Goal: Task Accomplishment & Management: Complete application form

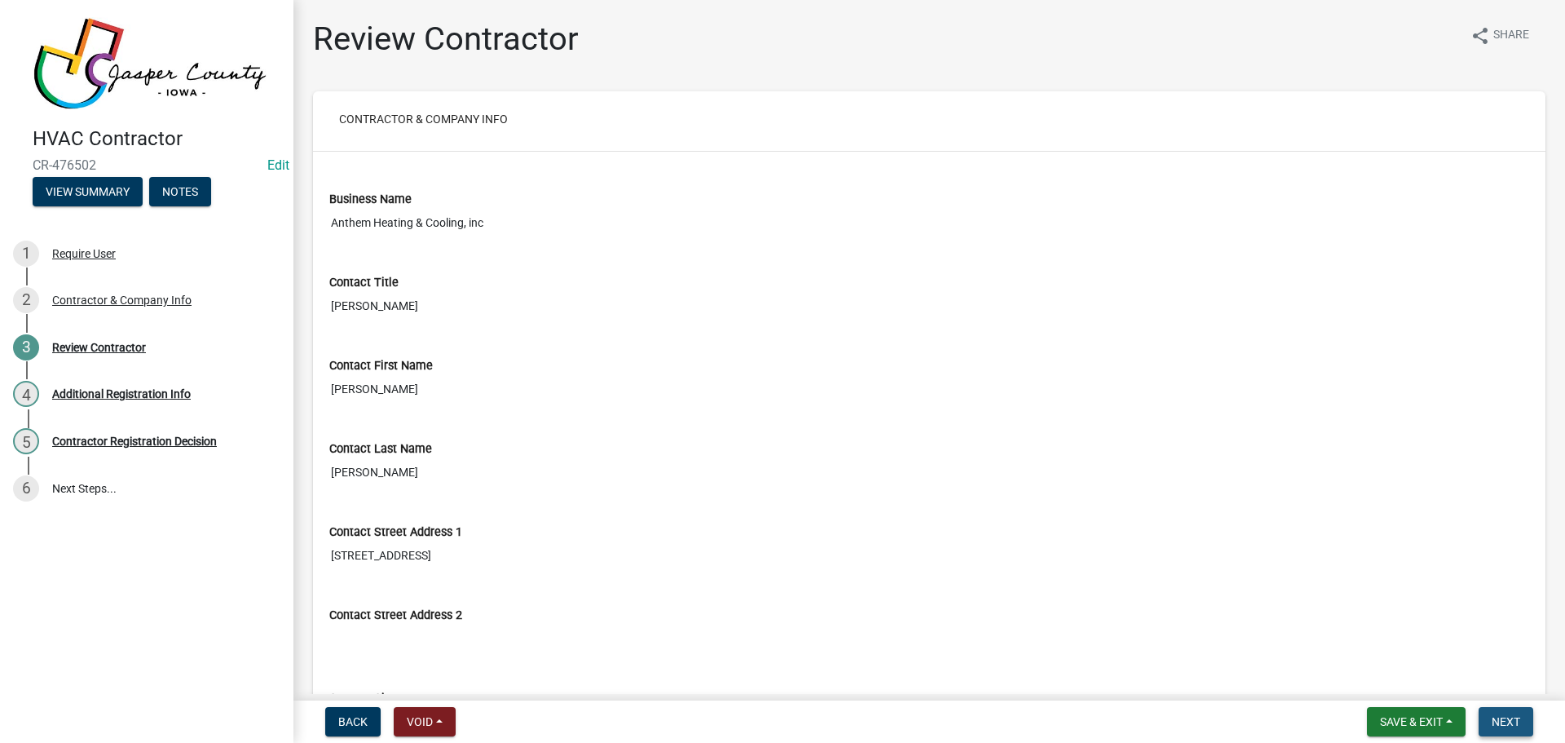
click at [1505, 719] on span "Next" at bounding box center [1506, 721] width 29 height 13
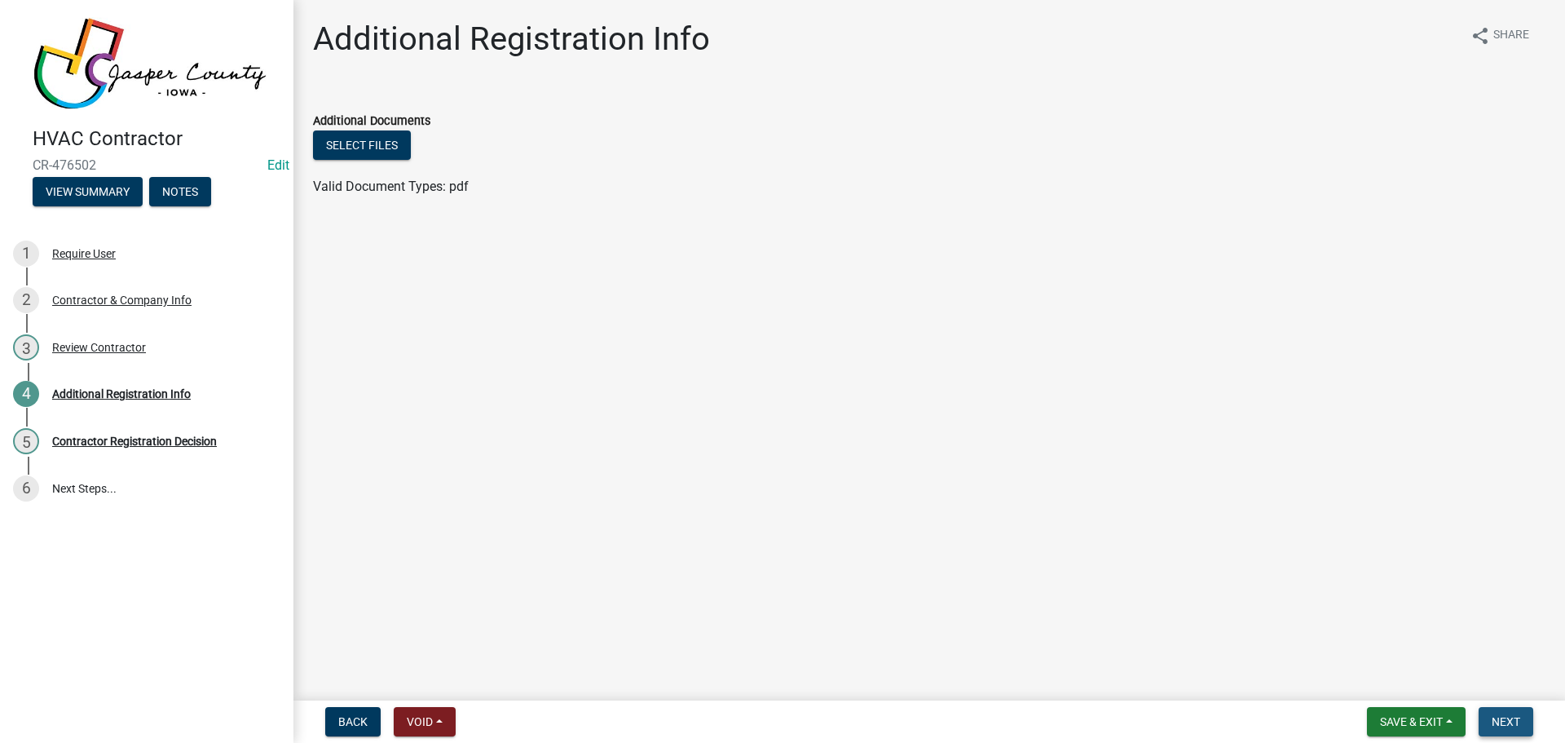
click at [1505, 719] on span "Next" at bounding box center [1506, 721] width 29 height 13
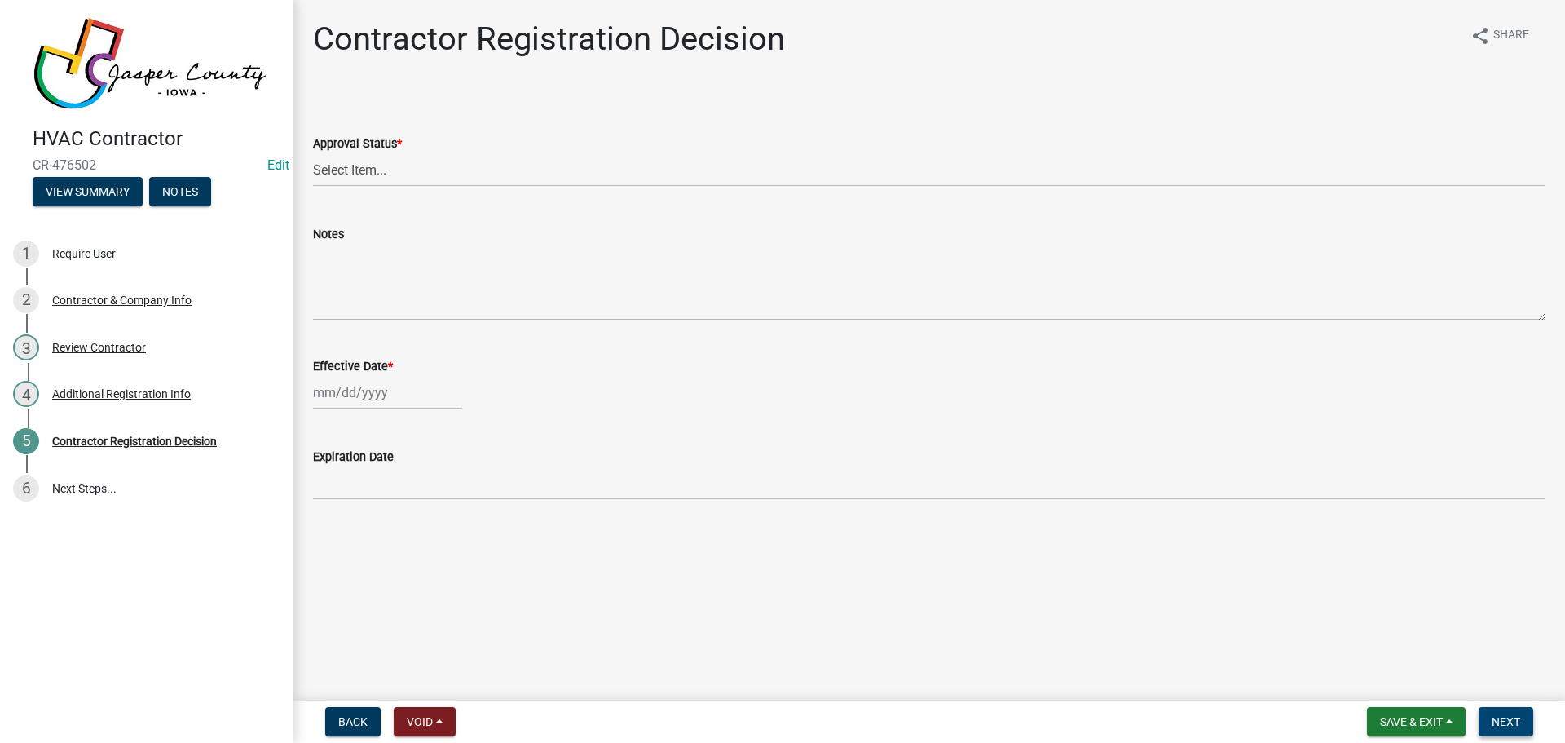
click at [1505, 719] on span "Next" at bounding box center [1506, 721] width 29 height 13
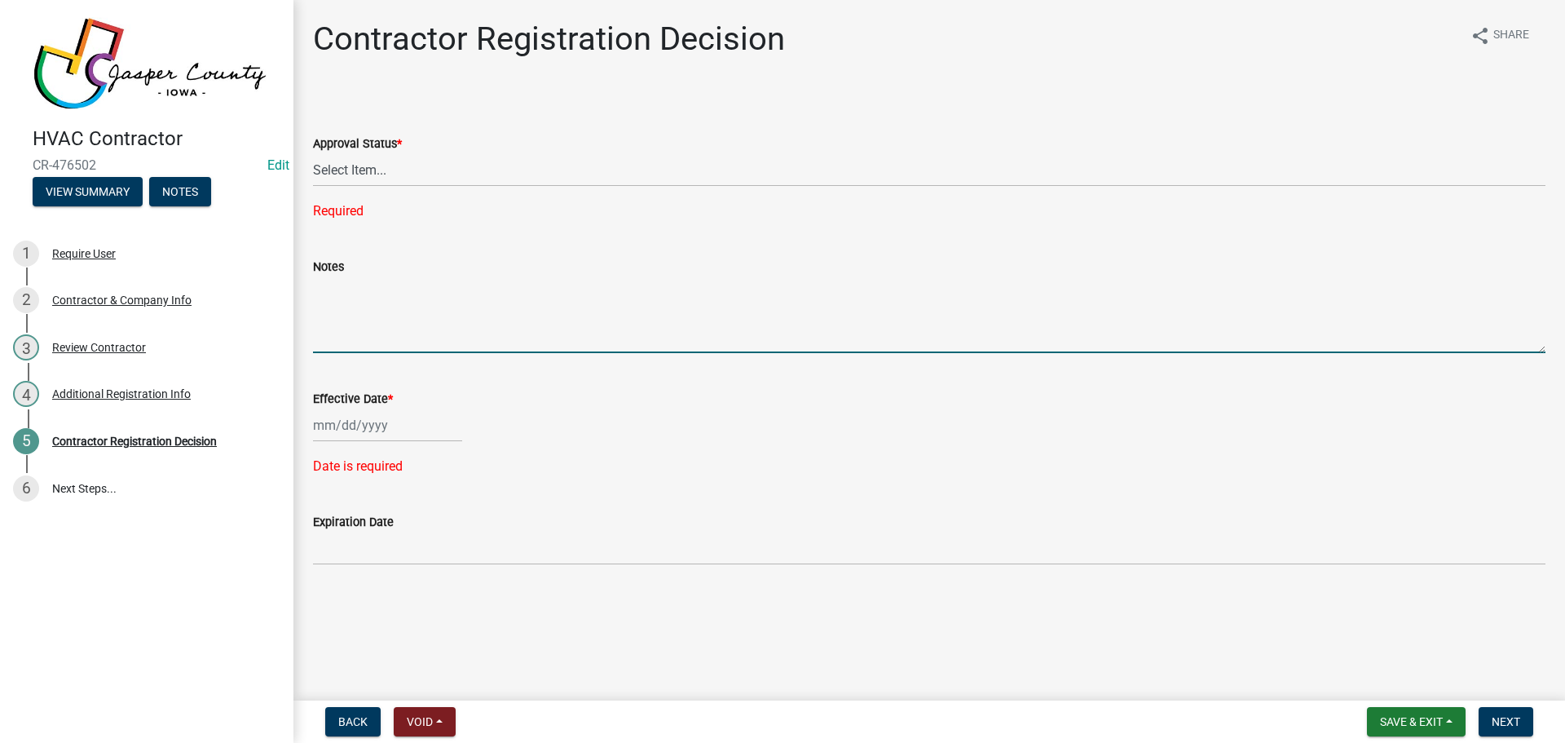
click at [538, 302] on textarea "Notes" at bounding box center [929, 314] width 1232 height 77
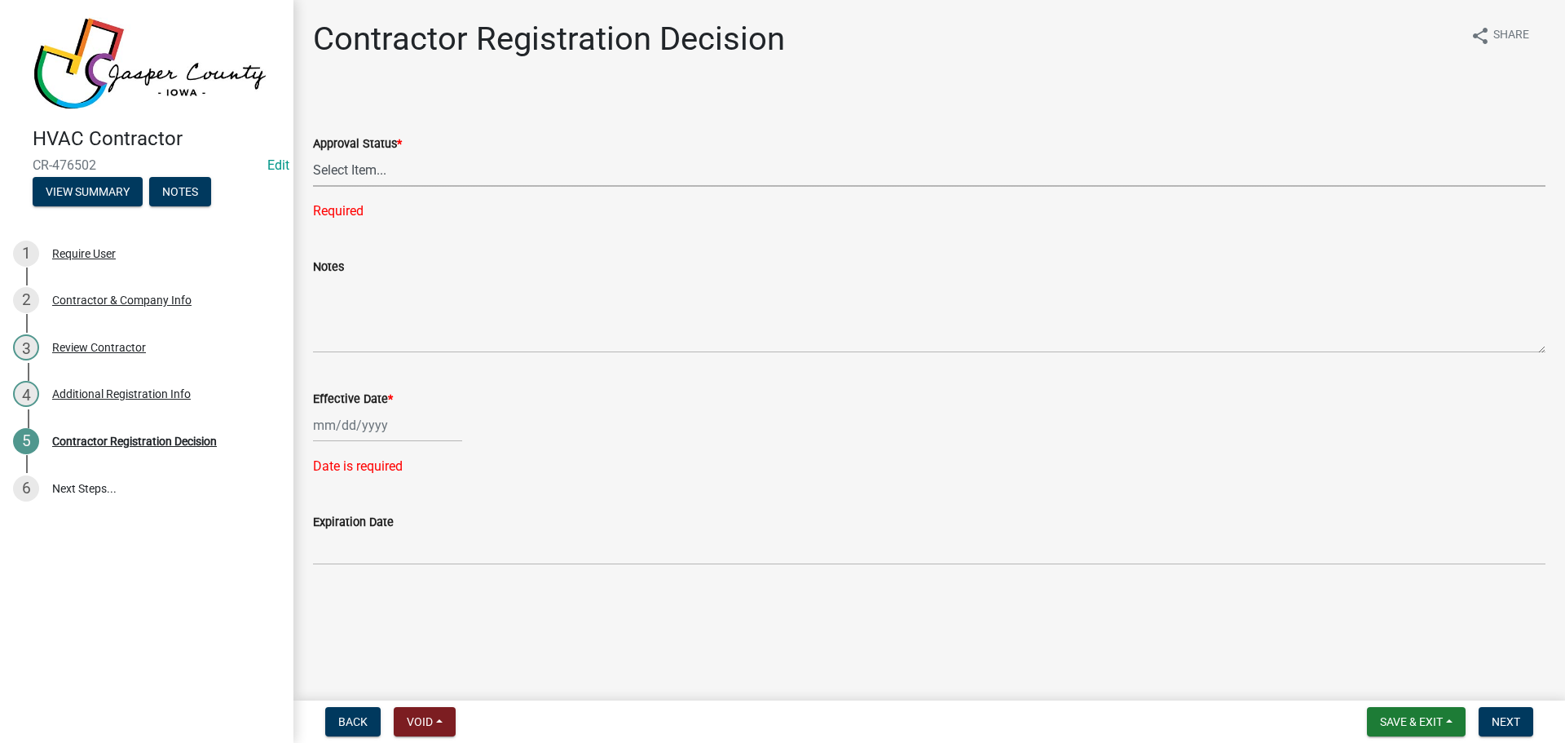
click at [393, 173] on select "Select Item... Approved Denied" at bounding box center [929, 169] width 1232 height 33
click at [313, 153] on select "Select Item... Approved Denied" at bounding box center [929, 169] width 1232 height 33
select select "4b86b809-39dd-4c68-9f3d-fdb3e7050482"
click at [393, 397] on div at bounding box center [387, 392] width 149 height 33
select select "9"
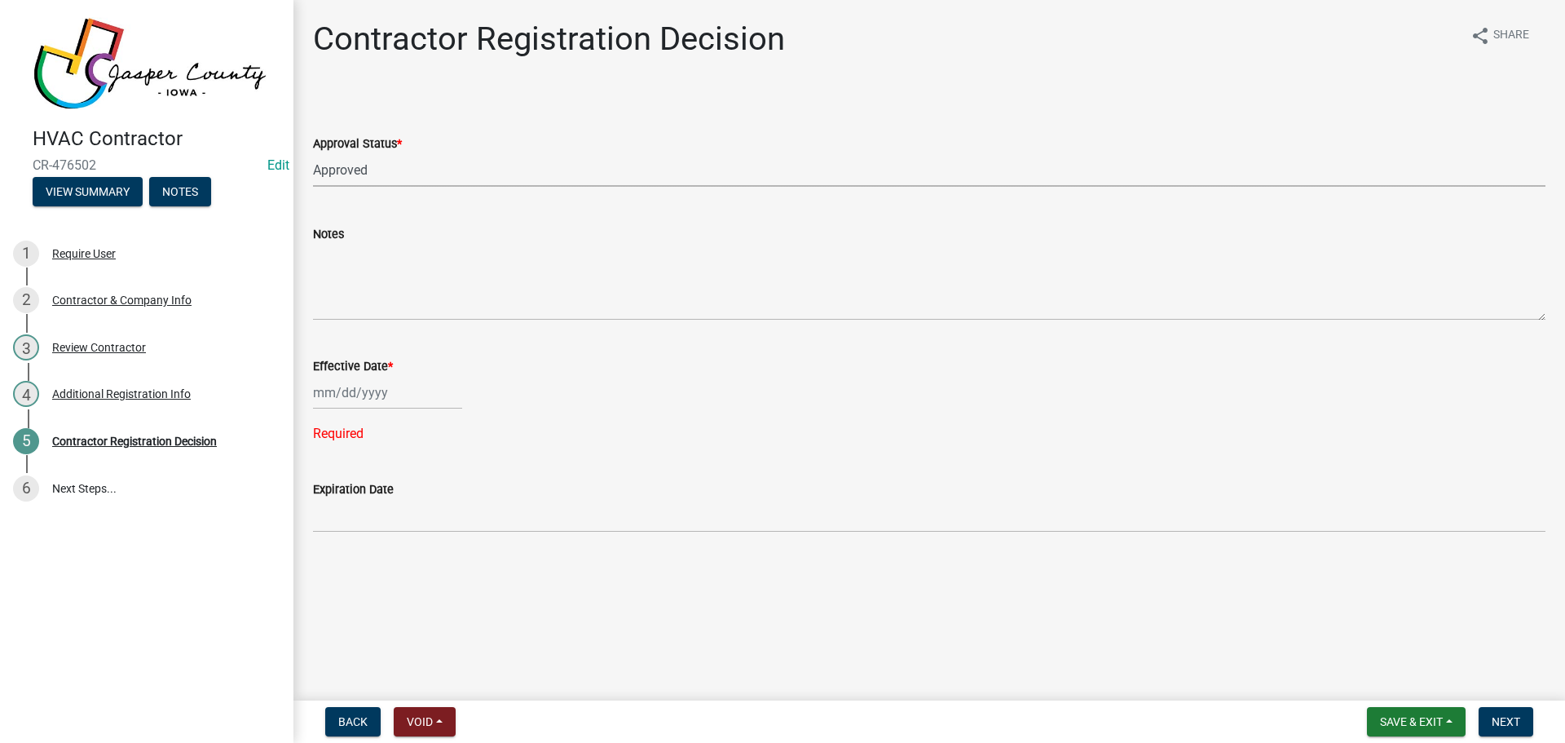
select select "2025"
click at [385, 506] on div "10" at bounding box center [381, 505] width 26 height 26
type input "09/10/2025"
click at [1491, 721] on button "Next" at bounding box center [1506, 721] width 55 height 29
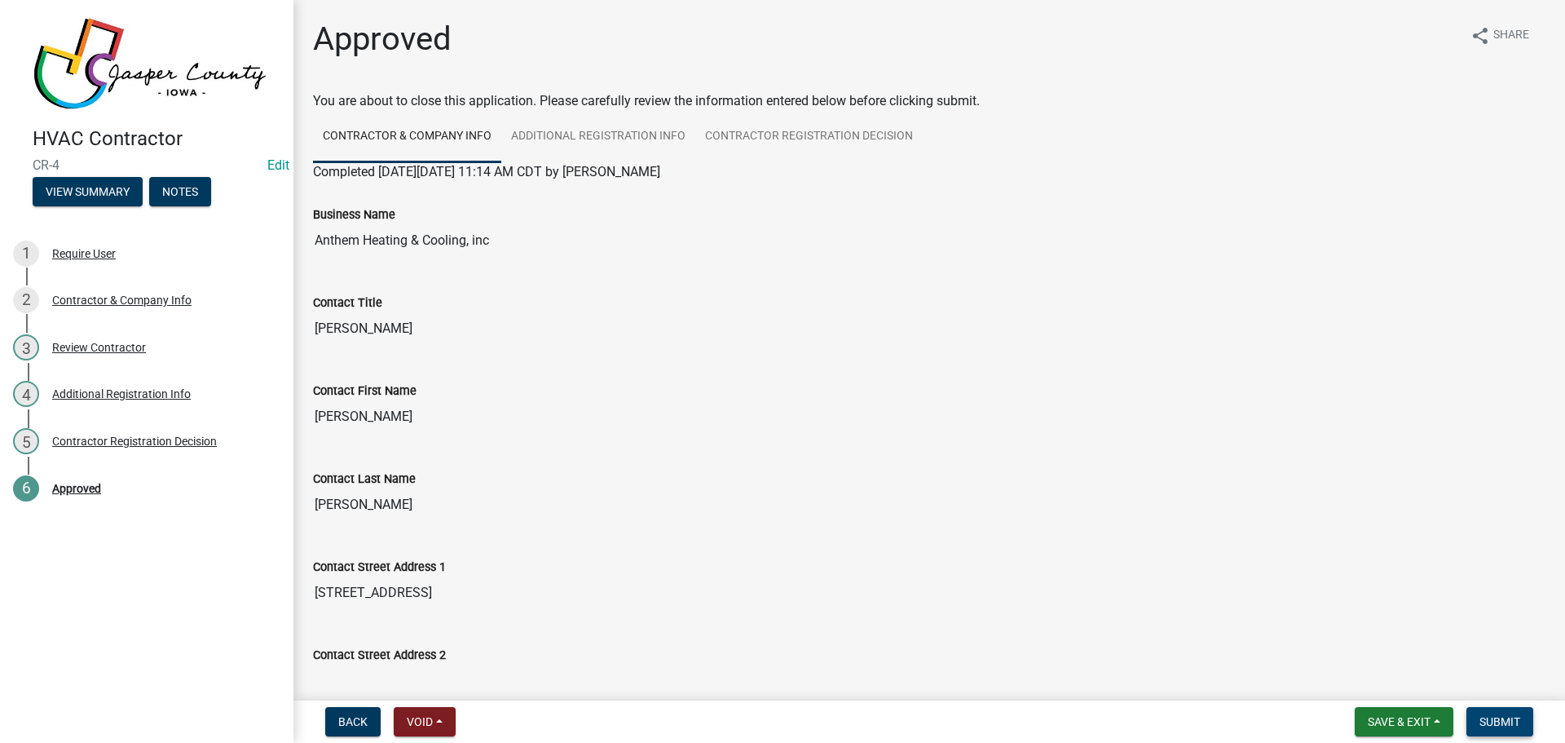
click at [1491, 721] on span "Submit" at bounding box center [1499, 721] width 41 height 13
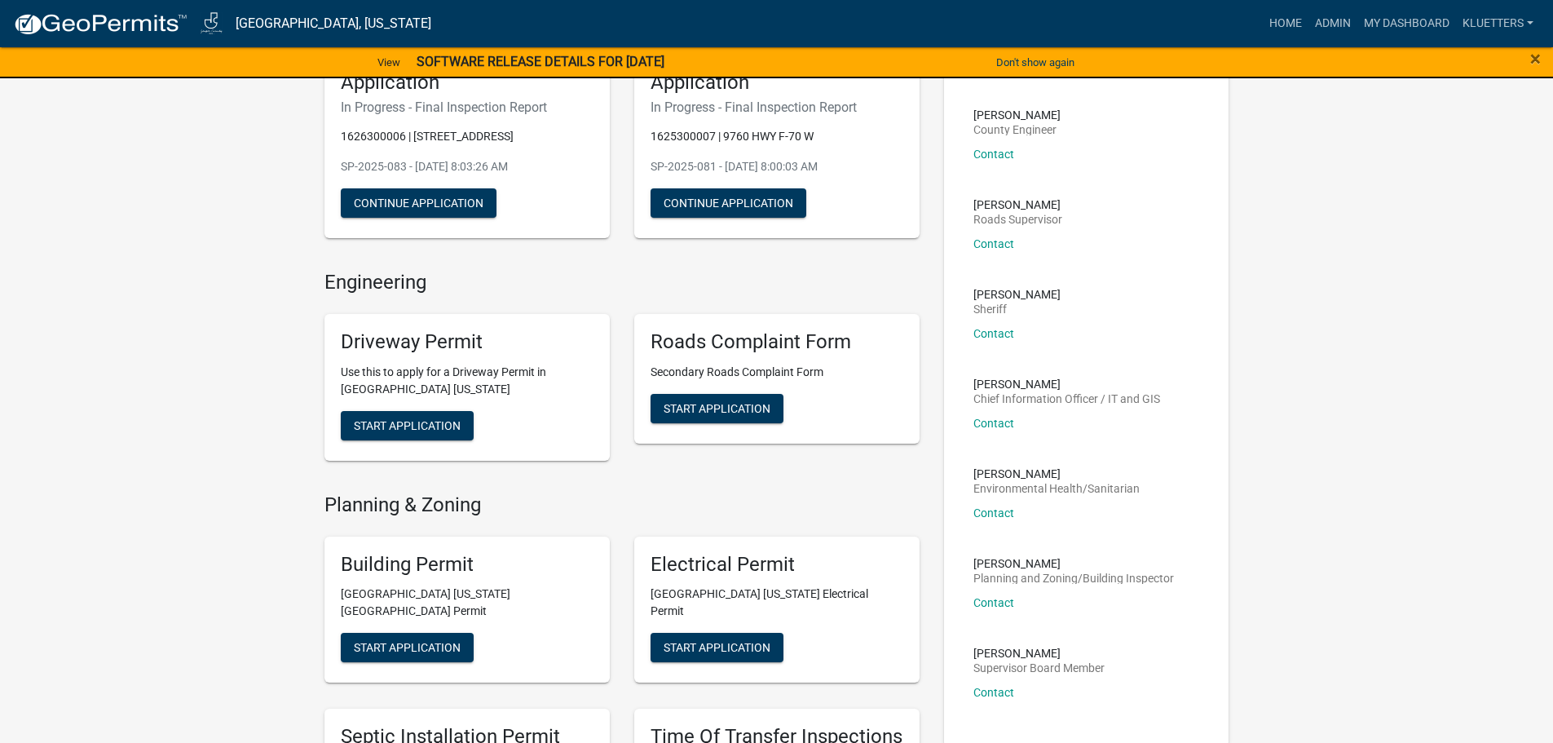
scroll to position [163, 0]
